Goal: Transaction & Acquisition: Purchase product/service

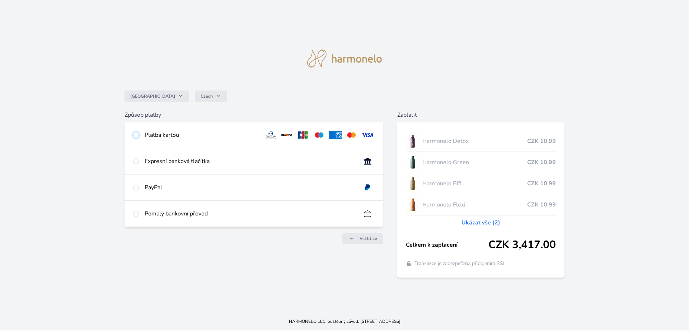
click at [134, 136] on input "radio" at bounding box center [136, 135] width 6 height 6
radio input "true"
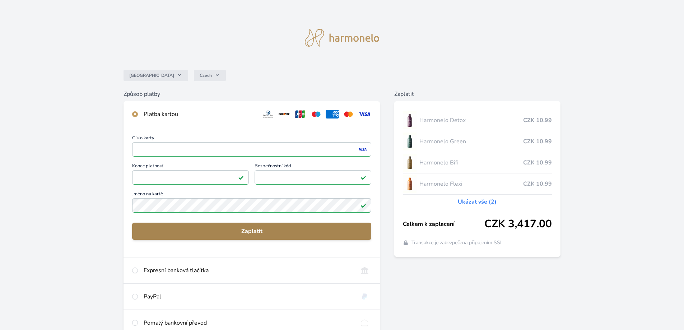
click at [227, 231] on span "Zaplatit" at bounding box center [252, 231] width 228 height 9
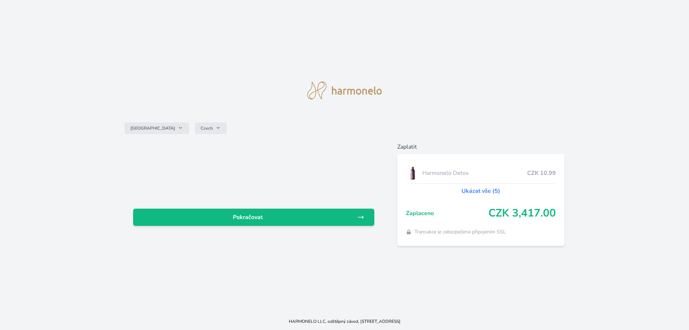
click at [504, 102] on div "Česko Czech Pokračovat Zaplatit Harmonelo Detox CZK 10.99 Ukázat vše (5) Zaplac…" at bounding box center [344, 156] width 689 height 313
drag, startPoint x: 634, startPoint y: 0, endPoint x: 479, endPoint y: 50, distance: 162.6
click at [479, 50] on div "Česko Czech Pokračovat Zaplatit Harmonelo Detox CZK 10.99 Ukázat vše (5) Zaplac…" at bounding box center [344, 156] width 689 height 313
